Goal: Task Accomplishment & Management: Complete application form

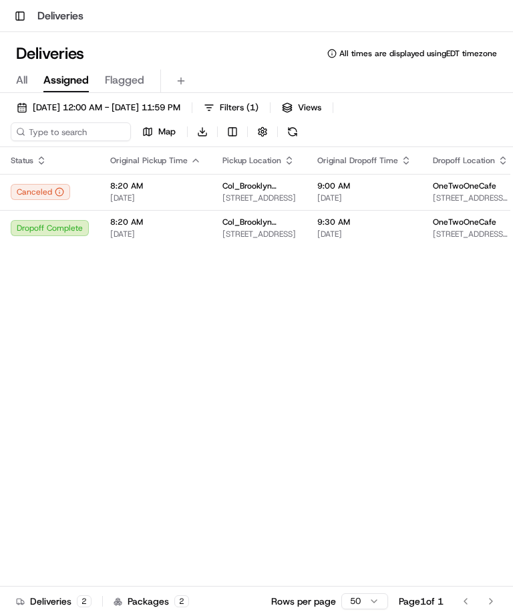
click at [139, 106] on span "[DATE] 12:00 AM - [DATE] 11:59 PM" at bounding box center [107, 108] width 148 height 12
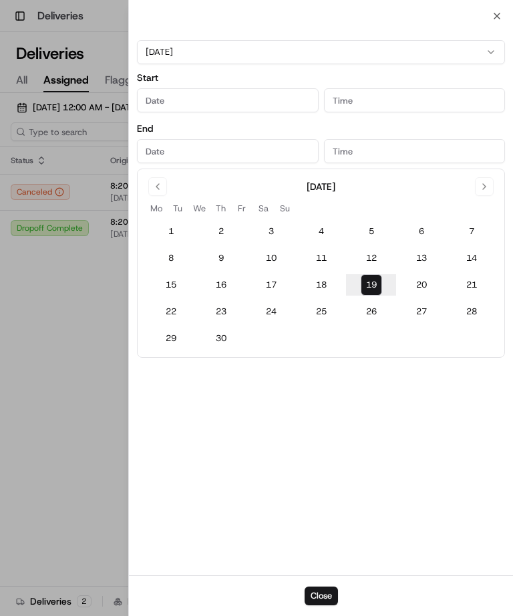
type input "[DATE]"
type input "12:00 AM"
type input "[DATE]"
type input "11:59 PM"
click at [255, 151] on input "[DATE]" at bounding box center [228, 151] width 182 height 24
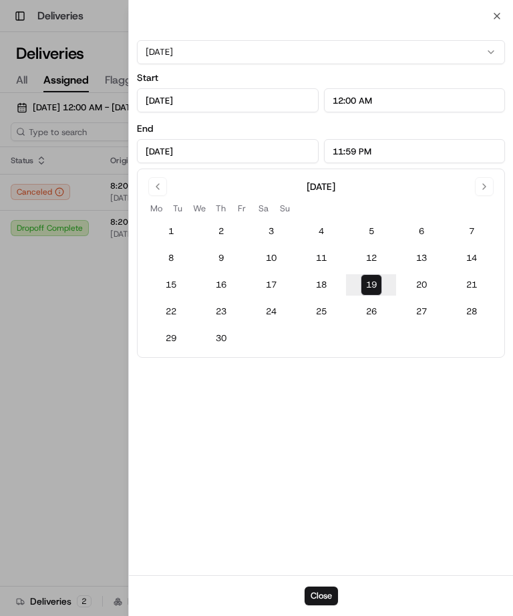
click at [425, 282] on button "20" at bounding box center [421, 284] width 21 height 21
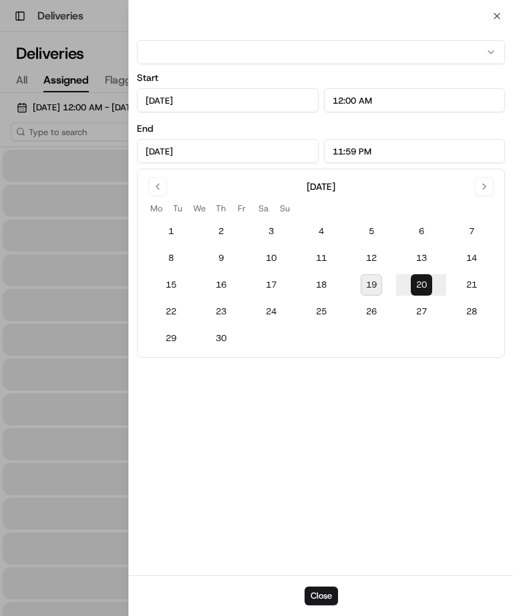
type input "[DATE]"
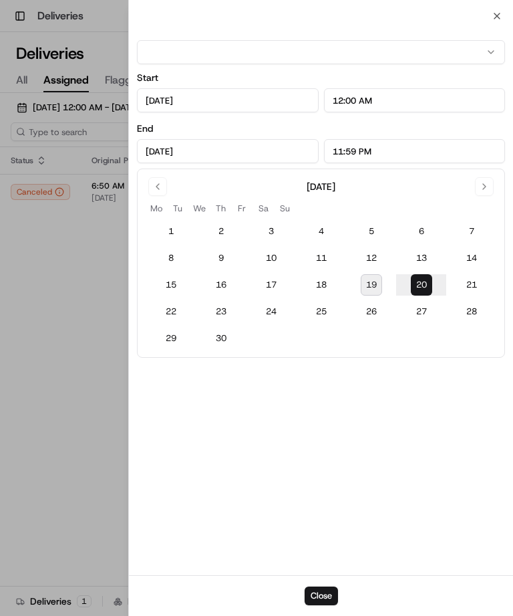
click at [327, 593] on button "Close" at bounding box center [321, 595] width 33 height 19
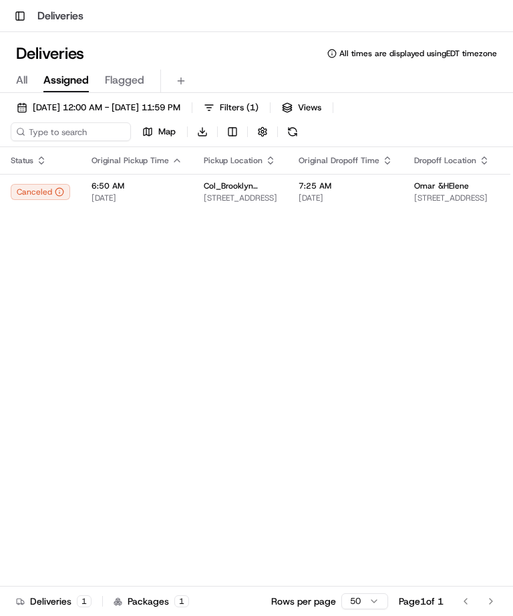
click at [181, 107] on span "[DATE] 12:00 AM - [DATE] 11:59 PM" at bounding box center [107, 108] width 148 height 12
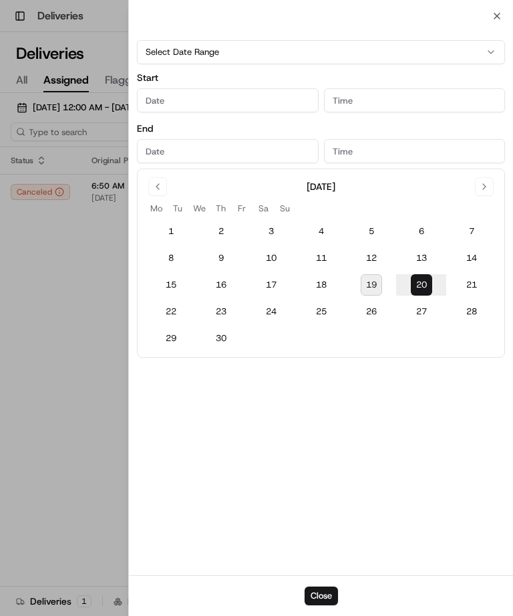
type input "[DATE]"
type input "12:00 AM"
type input "[DATE]"
type input "11:59 PM"
click at [475, 284] on button "21" at bounding box center [471, 284] width 21 height 21
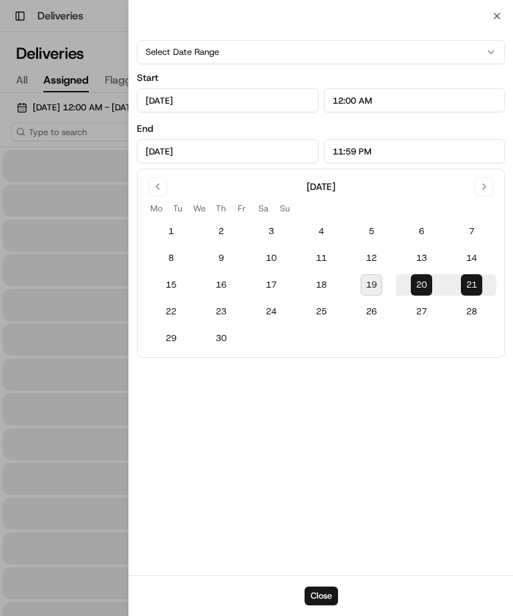
type input "[DATE]"
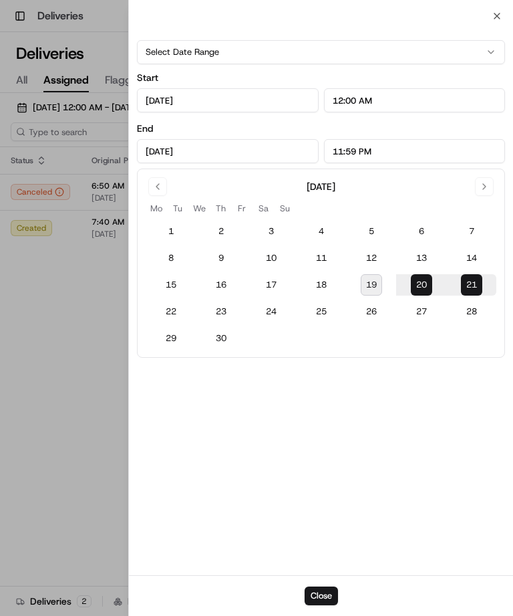
click at [68, 343] on div at bounding box center [256, 308] width 513 height 616
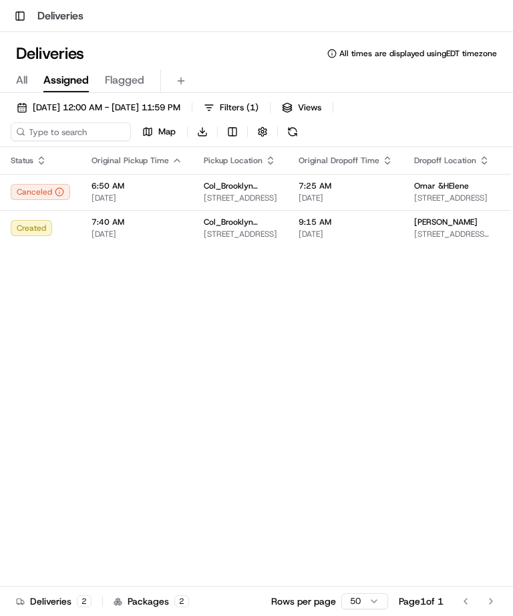
click at [181, 104] on span "[DATE] 12:00 AM - [DATE] 11:59 PM" at bounding box center [107, 108] width 148 height 12
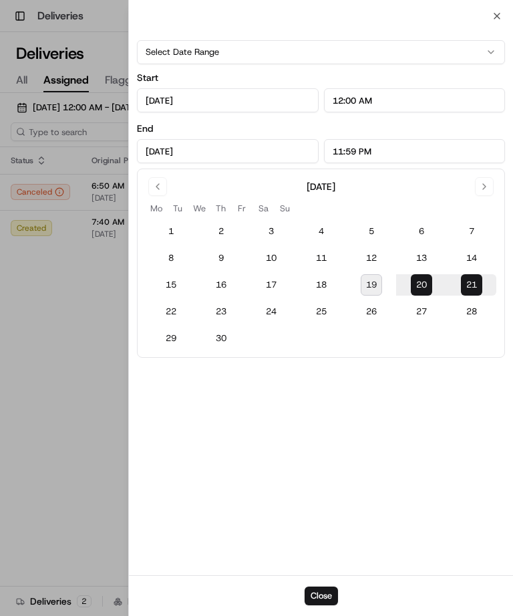
click at [168, 315] on button "22" at bounding box center [170, 311] width 21 height 21
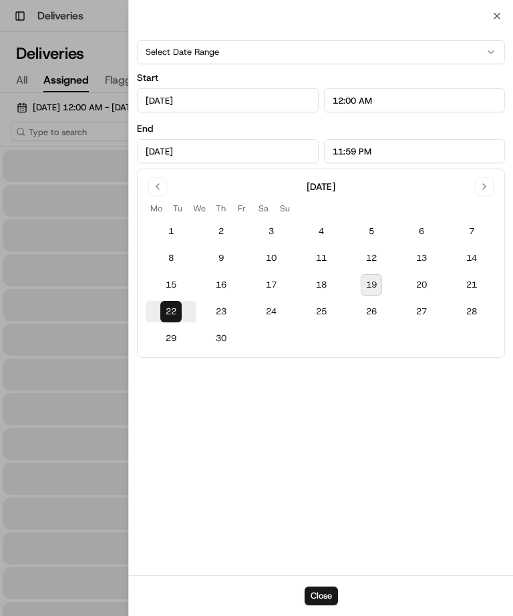
type input "[DATE]"
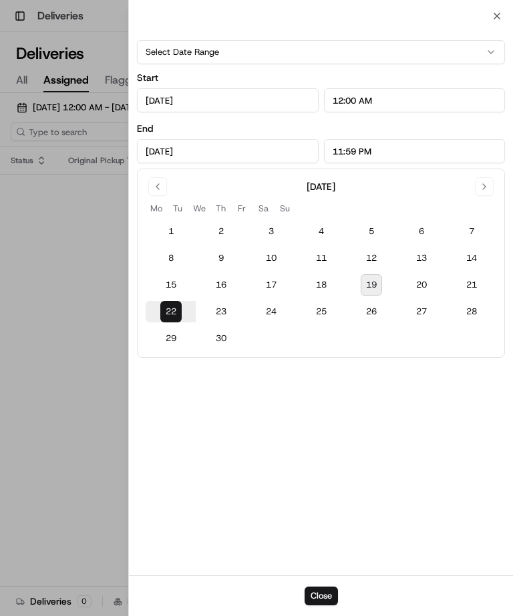
click at [324, 591] on button "Close" at bounding box center [321, 595] width 33 height 19
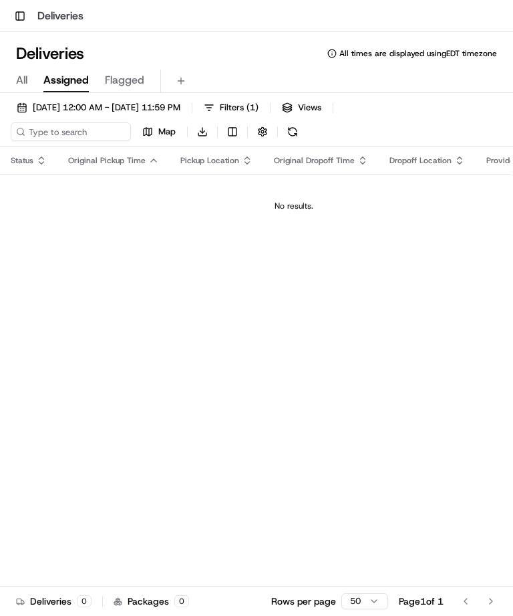
click at [181, 102] on span "[DATE] 12:00 AM - [DATE] 11:59 PM" at bounding box center [107, 108] width 148 height 12
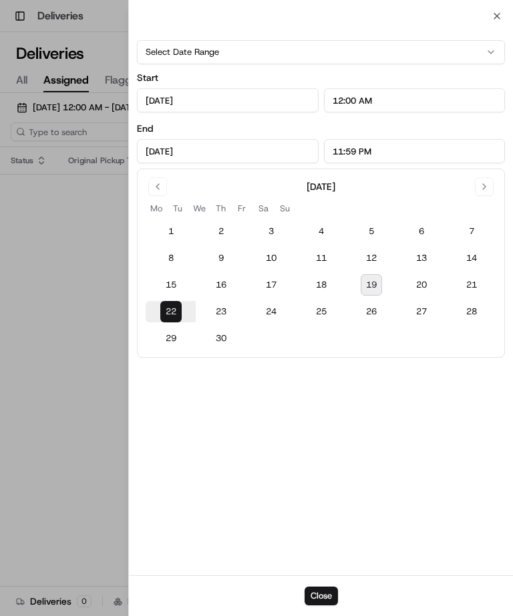
click at [370, 288] on button "19" at bounding box center [371, 284] width 21 height 21
type input "[DATE]"
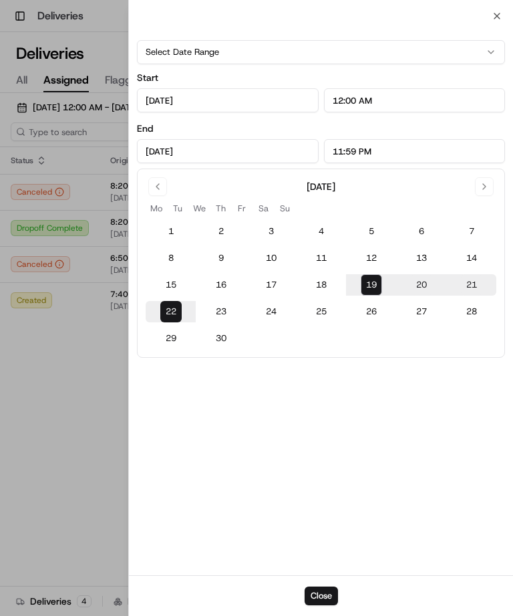
click at [325, 593] on button "Close" at bounding box center [321, 595] width 33 height 19
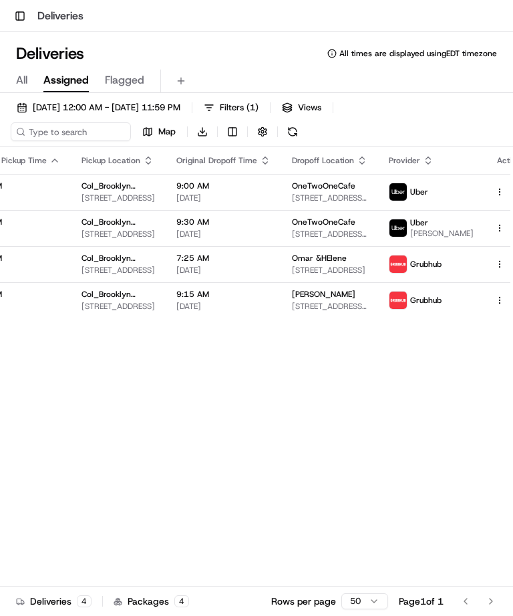
scroll to position [0, 140]
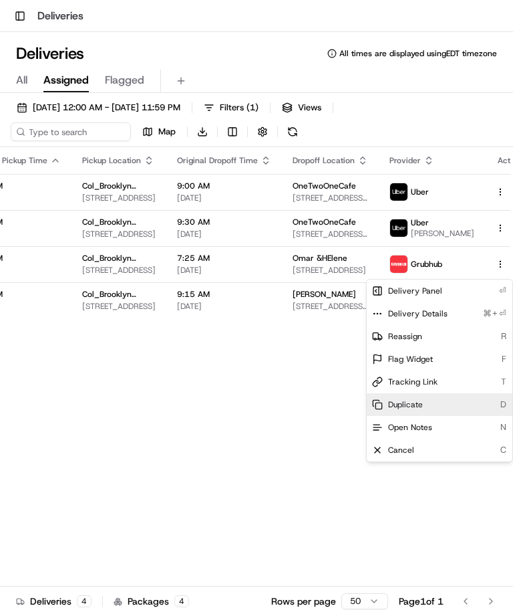
click at [425, 404] on div "Duplicate D" at bounding box center [440, 404] width 146 height 23
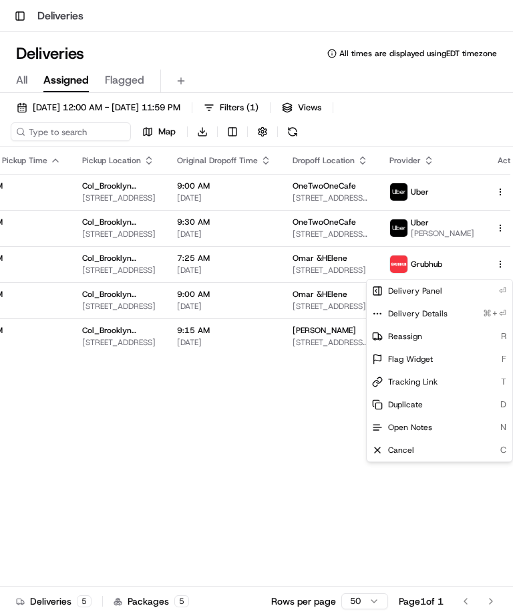
click at [310, 435] on html "Toggle Sidebar Deliveries Deliveries All times are displayed using EDT timezone…" at bounding box center [256, 308] width 513 height 616
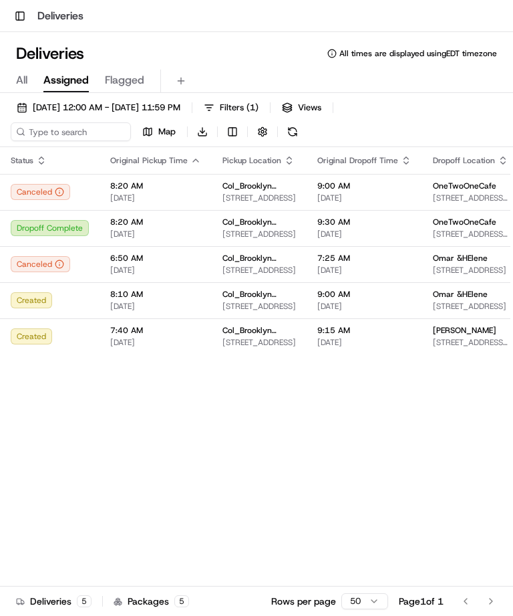
scroll to position [0, 0]
click at [183, 81] on button at bounding box center [181, 81] width 19 height 19
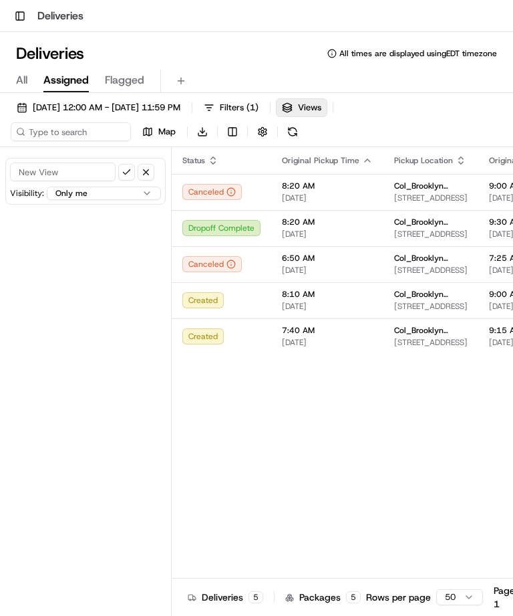
click at [186, 84] on button at bounding box center [181, 81] width 19 height 19
click at [181, 84] on button at bounding box center [181, 81] width 19 height 19
click at [186, 84] on button at bounding box center [181, 81] width 19 height 19
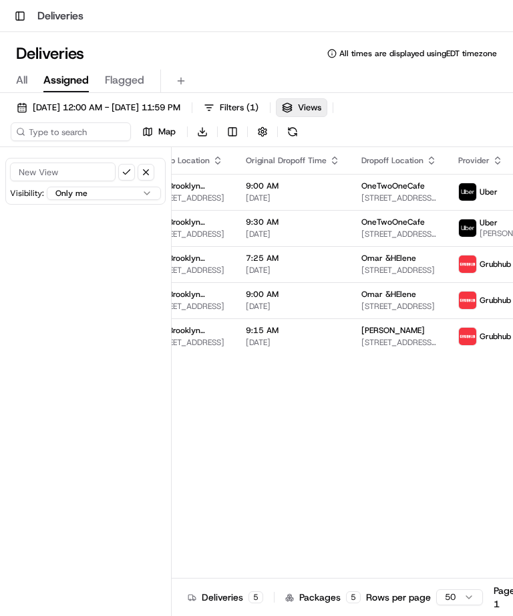
scroll to position [0, 243]
click at [186, 84] on button at bounding box center [181, 81] width 19 height 19
click at [471, 56] on span "All times are displayed using EDT timezone" at bounding box center [419, 53] width 158 height 11
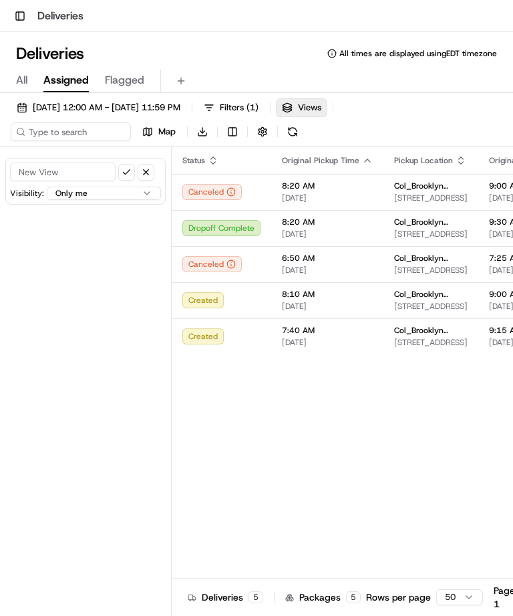
scroll to position [0, 0]
click at [148, 172] on button "button" at bounding box center [146, 172] width 17 height 17
click at [110, 165] on button "Add New View" at bounding box center [86, 167] width 86 height 19
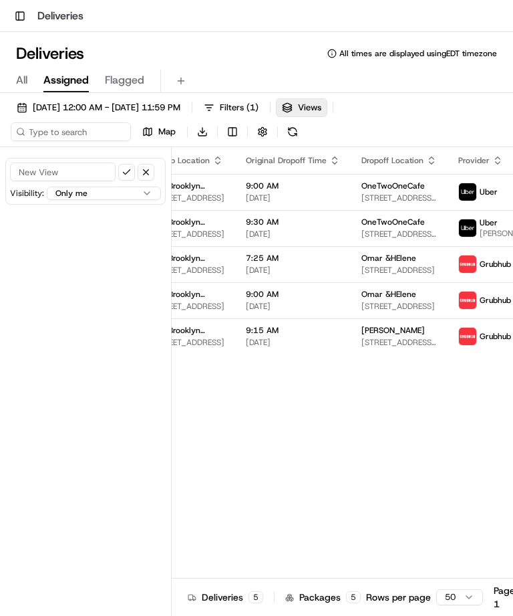
scroll to position [0, 243]
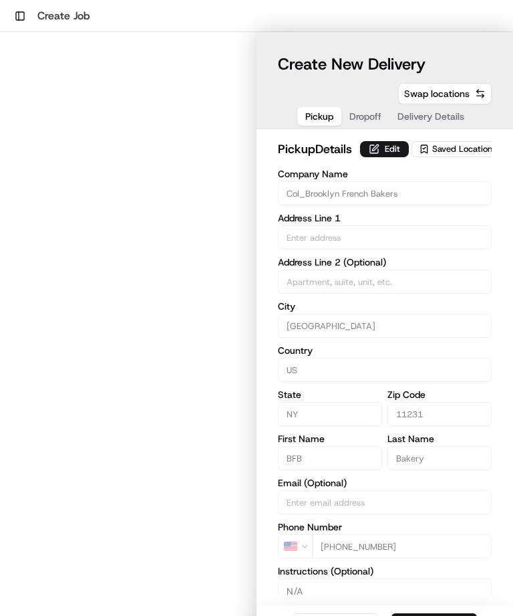
type input "273 Columbia St"
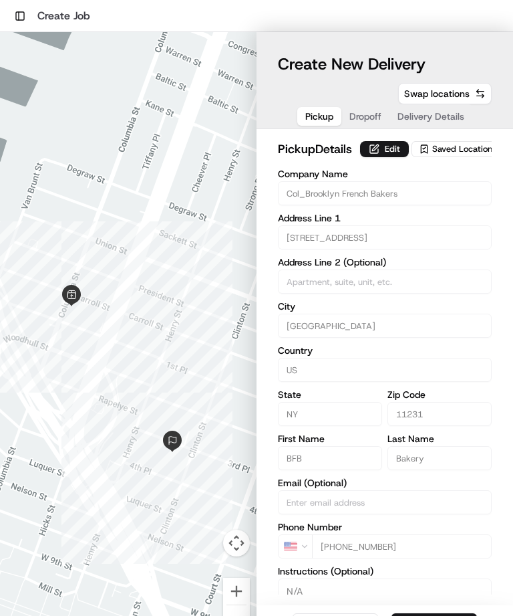
click at [445, 118] on span "Delivery Details" at bounding box center [431, 116] width 67 height 13
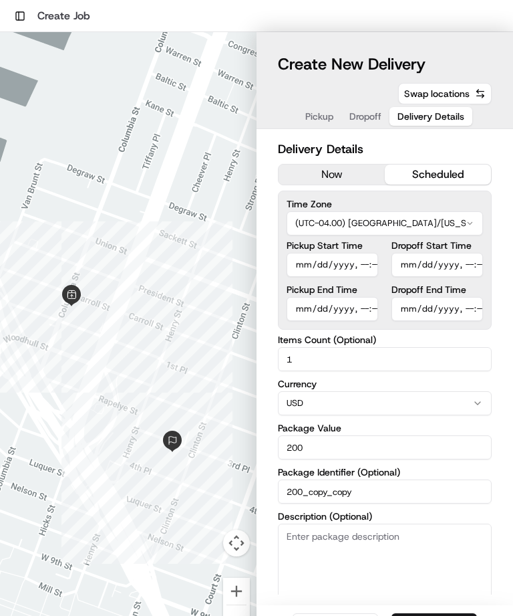
click at [372, 265] on input "Pickup Start Time" at bounding box center [333, 265] width 92 height 24
type input "2025-09-20T08:10"
click at [469, 266] on input "Dropoff Start Time" at bounding box center [438, 265] width 92 height 24
type input "2025-09-20T08:30"
click at [478, 308] on div "Dropoff Start Time Dropoff End Time" at bounding box center [438, 281] width 92 height 80
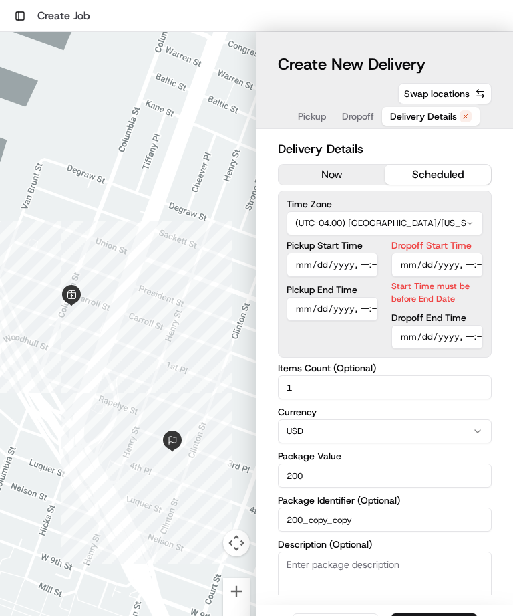
type input "2025-09-20T09:00"
click at [343, 334] on div "Pickup Start Time Pickup End Time" at bounding box center [333, 295] width 92 height 108
click at [468, 339] on input "Dropoff End Time" at bounding box center [438, 337] width 92 height 24
click at [360, 342] on div "Pickup Start Time Pickup End Time" at bounding box center [333, 295] width 92 height 108
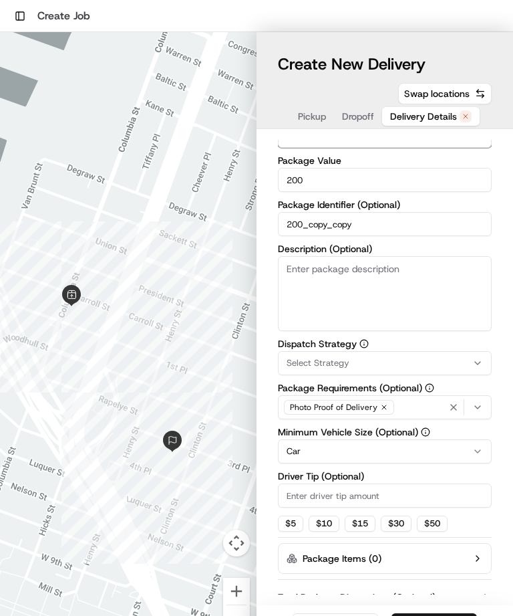
scroll to position [294, 0]
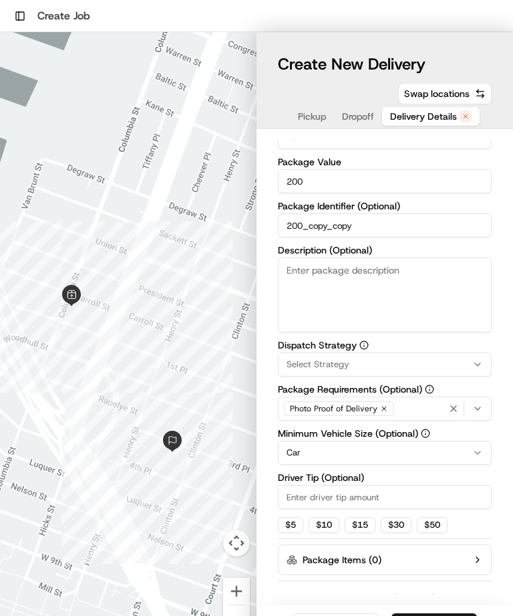
click at [449, 296] on textarea "Description (Optional)" at bounding box center [385, 294] width 214 height 75
click at [470, 292] on textarea "Description (Optional)" at bounding box center [385, 294] width 214 height 75
click at [448, 307] on textarea "Description (Optional)" at bounding box center [385, 294] width 214 height 75
click at [478, 233] on input "200_copy_copy" at bounding box center [385, 225] width 214 height 24
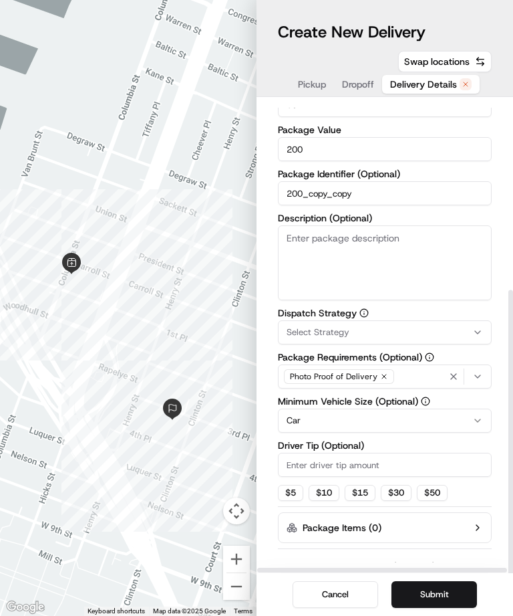
scroll to position [75, 0]
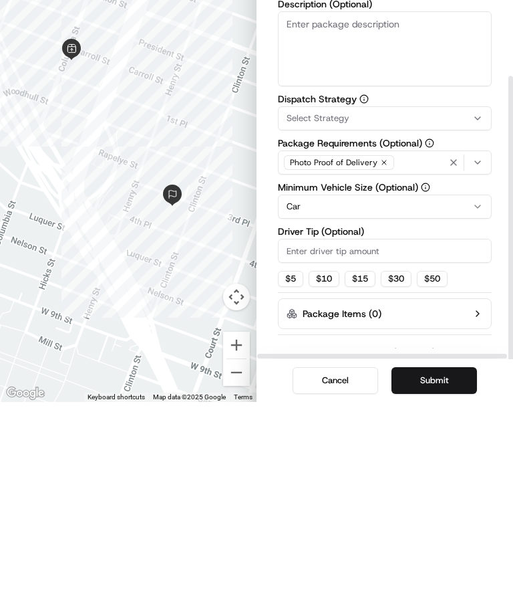
click at [452, 581] on button "Submit" at bounding box center [435, 594] width 86 height 27
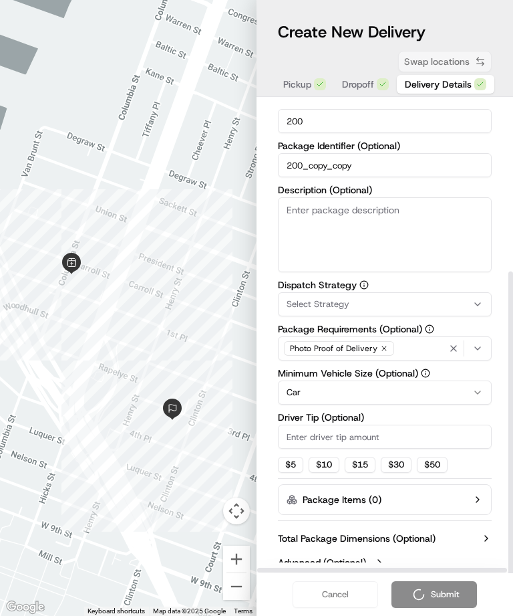
scroll to position [266, 0]
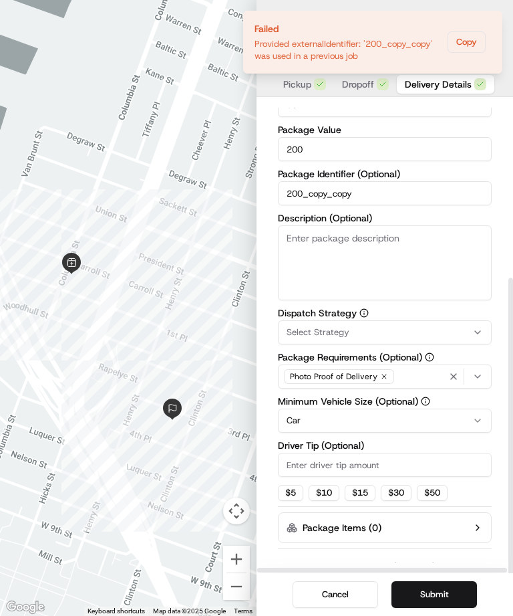
click at [444, 588] on button "Submit" at bounding box center [435, 594] width 86 height 27
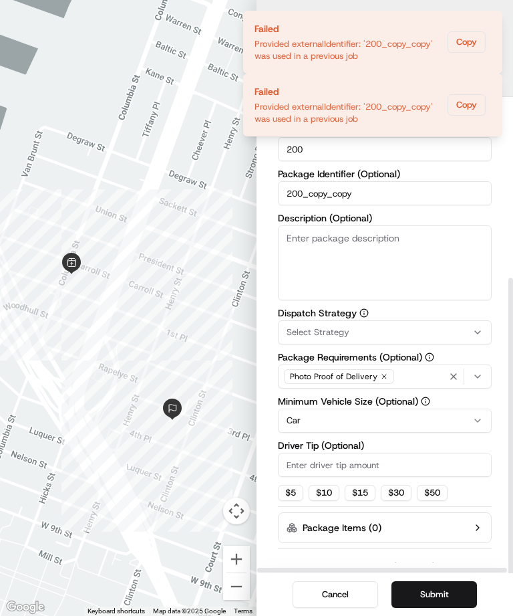
click at [279, 225] on textarea "Description (Optional)" at bounding box center [385, 262] width 214 height 75
click at [434, 225] on textarea "Description (Optional)" at bounding box center [385, 262] width 214 height 75
click at [428, 225] on textarea "Description (Optional)" at bounding box center [385, 262] width 214 height 75
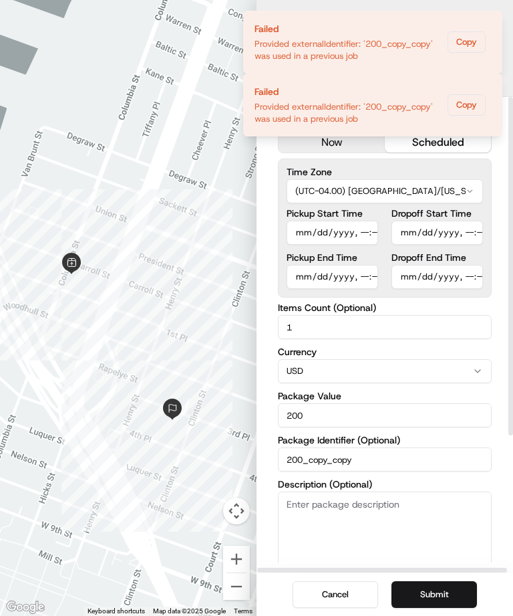
scroll to position [0, 0]
click at [443, 588] on button "Submit" at bounding box center [435, 594] width 86 height 27
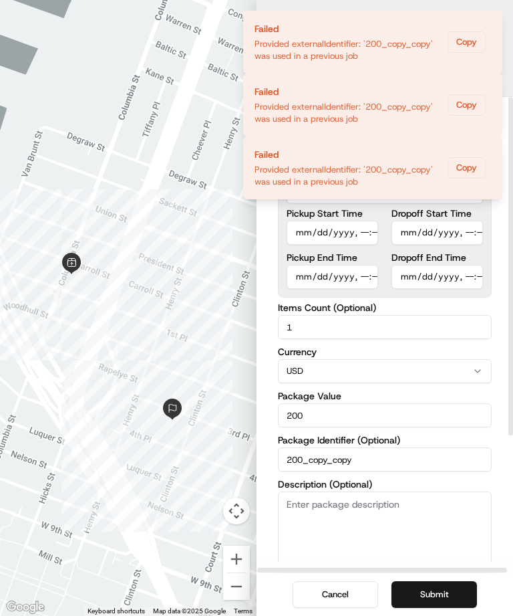
click at [497, 144] on button "Notifications (F8)" at bounding box center [491, 148] width 16 height 16
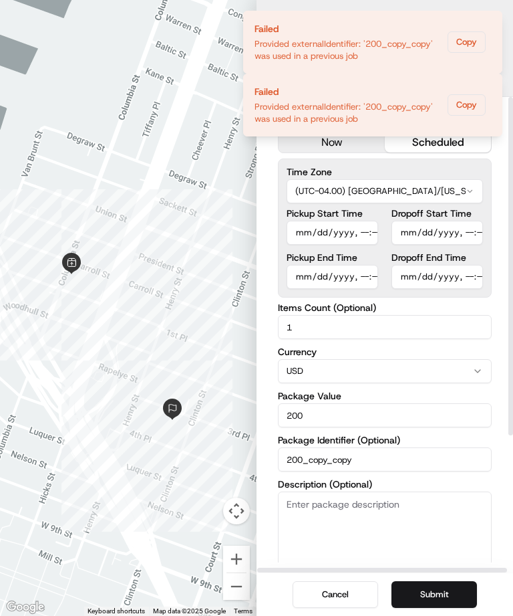
click at [491, 80] on icon "Notifications (F8)" at bounding box center [491, 85] width 11 height 11
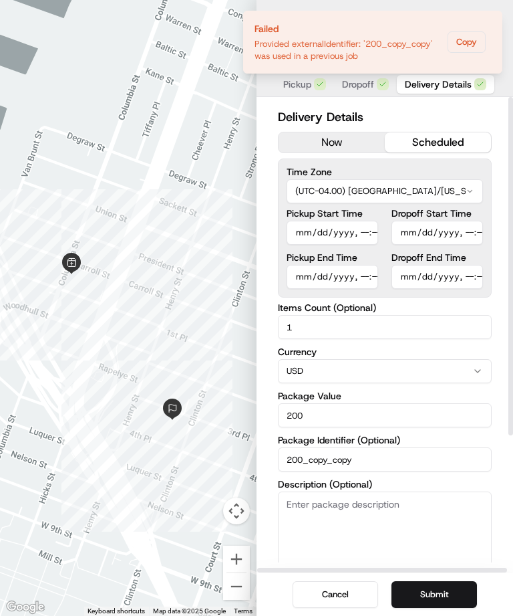
click at [496, 19] on icon "Notifications (F8)" at bounding box center [491, 22] width 11 height 11
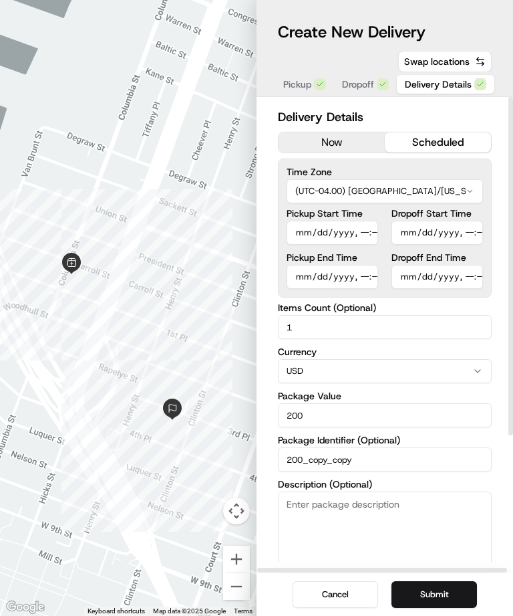
click at [405, 447] on input "200_copy_copy" at bounding box center [385, 459] width 214 height 24
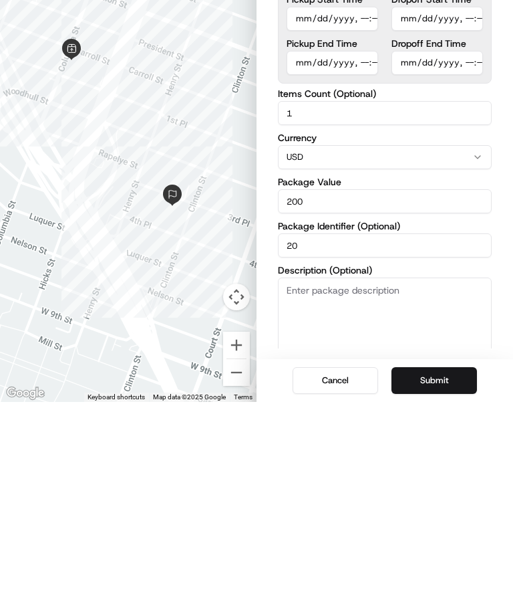
type input "2"
click at [458, 581] on button "Submit" at bounding box center [435, 594] width 86 height 27
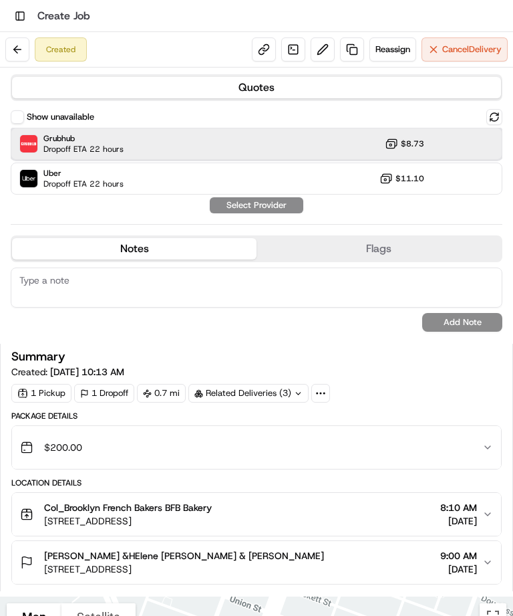
click at [449, 146] on div "Grubhub Dropoff ETA 22 hours $8.73" at bounding box center [257, 144] width 492 height 32
click at [287, 203] on button "Assign Provider" at bounding box center [256, 205] width 95 height 16
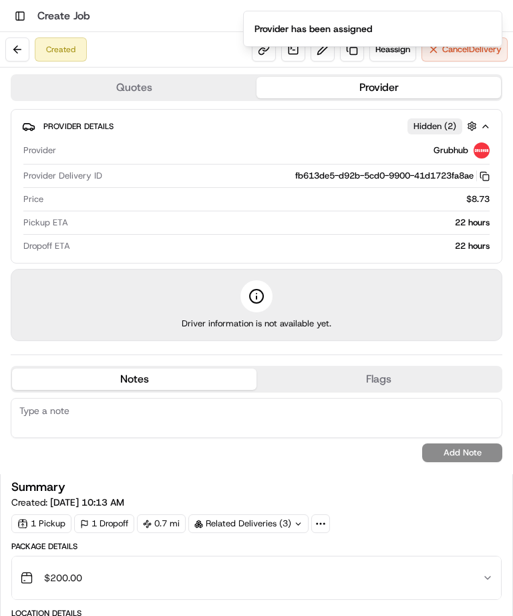
click at [23, 60] on button at bounding box center [17, 49] width 24 height 24
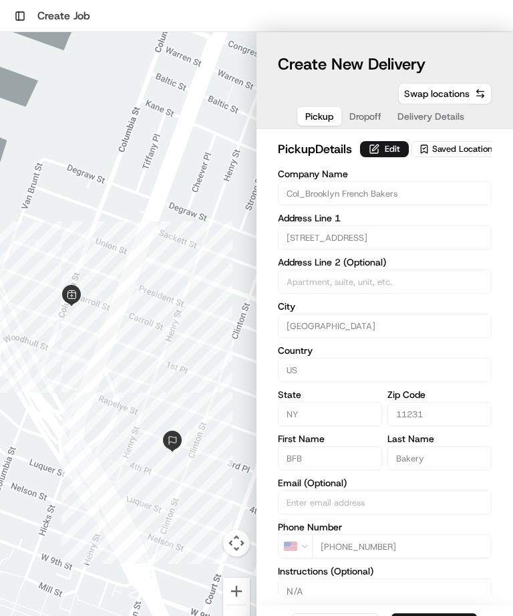
click at [376, 121] on span "Dropoff" at bounding box center [366, 116] width 32 height 13
